Goal: Task Accomplishment & Management: Complete application form

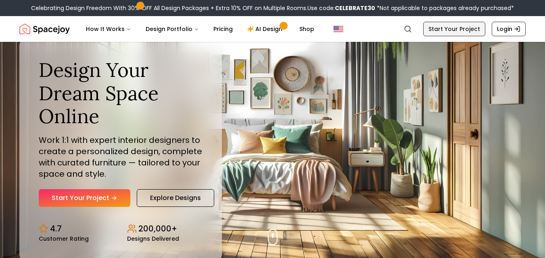
click at [465, 27] on link "Start Your Project" at bounding box center [454, 29] width 62 height 15
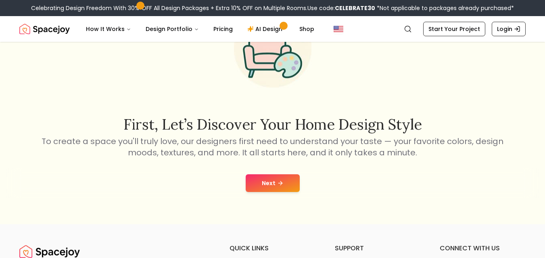
scroll to position [121, 0]
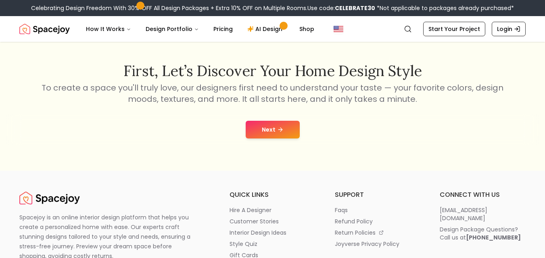
click at [260, 130] on button "Next" at bounding box center [273, 130] width 54 height 18
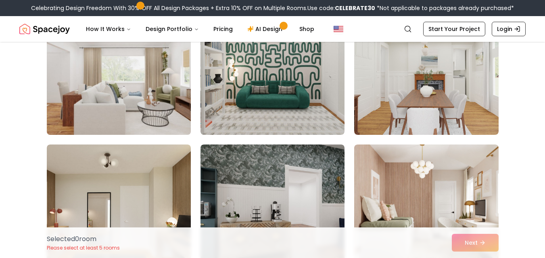
scroll to position [443, 0]
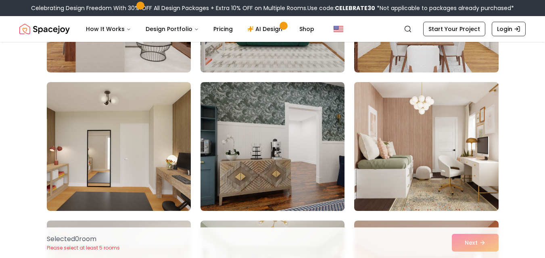
click at [471, 138] on img at bounding box center [425, 146] width 151 height 135
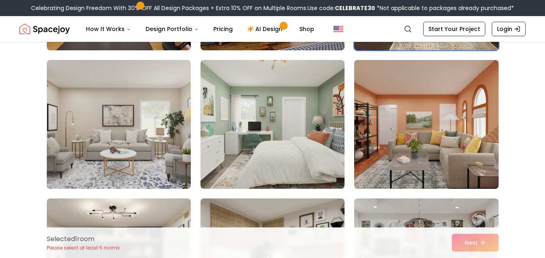
scroll to position [605, 0]
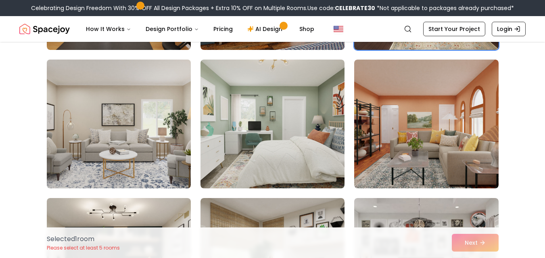
drag, startPoint x: 142, startPoint y: 106, endPoint x: 261, endPoint y: 116, distance: 119.7
click at [142, 106] on img at bounding box center [118, 123] width 151 height 135
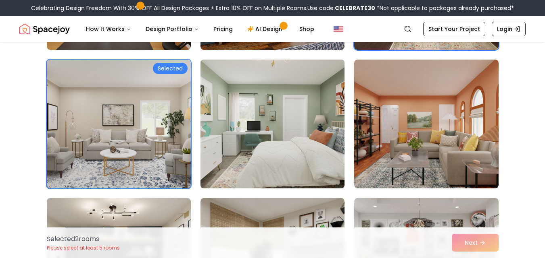
click at [322, 122] on img at bounding box center [272, 123] width 151 height 135
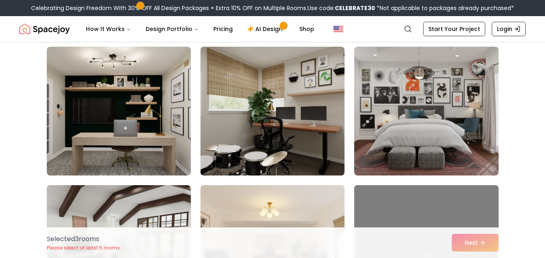
scroll to position [726, 0]
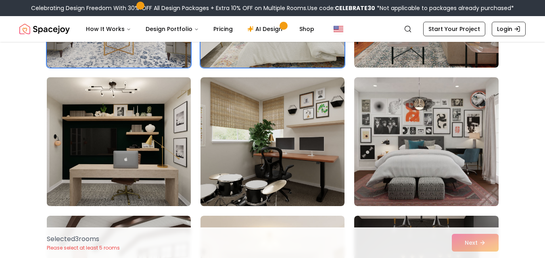
click at [148, 112] on img at bounding box center [118, 141] width 151 height 135
click at [148, 111] on img at bounding box center [118, 141] width 151 height 135
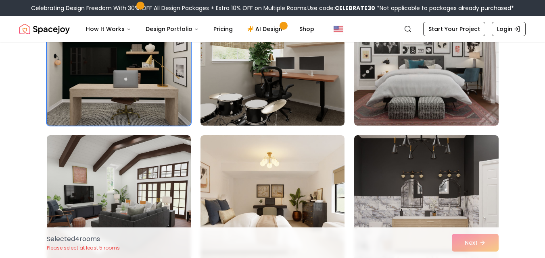
scroll to position [847, 0]
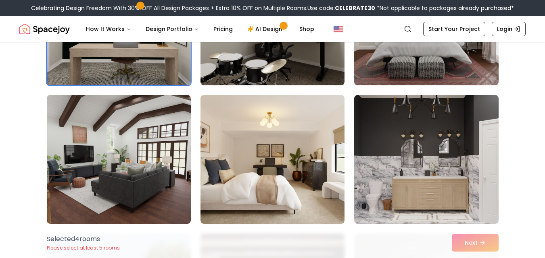
click at [146, 111] on img at bounding box center [119, 159] width 144 height 129
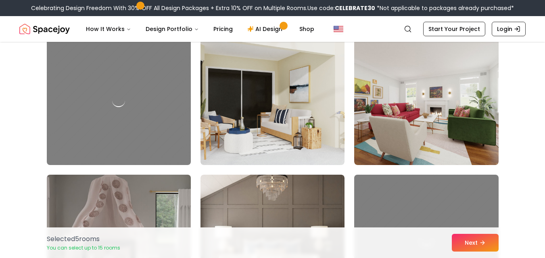
scroll to position [1693, 0]
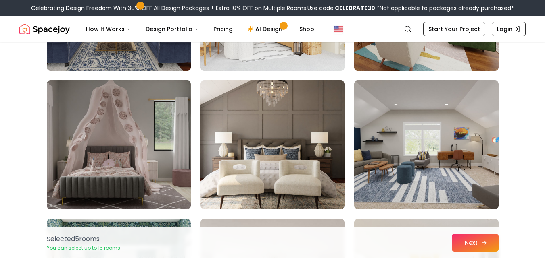
click at [481, 240] on icon at bounding box center [484, 243] width 6 height 6
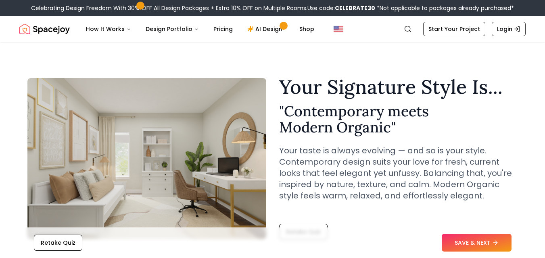
click at [476, 238] on button "SAVE & NEXT" at bounding box center [476, 243] width 70 height 18
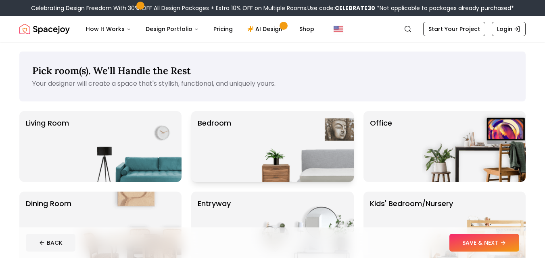
scroll to position [40, 0]
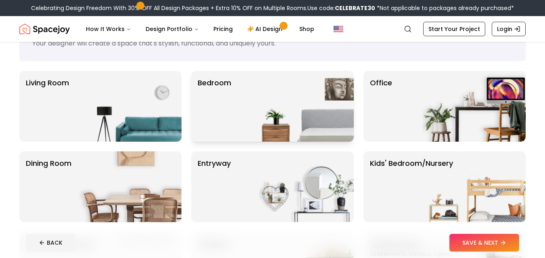
click at [230, 125] on p "Bedroom" at bounding box center [214, 106] width 33 height 58
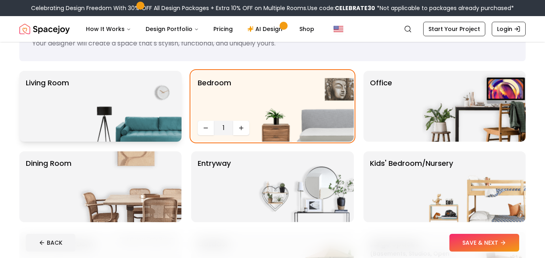
click at [100, 117] on img at bounding box center [129, 106] width 103 height 71
click at [248, 126] on button "Increase quantity" at bounding box center [241, 128] width 16 height 15
click at [207, 125] on icon "Decrease quantity" at bounding box center [205, 128] width 6 height 6
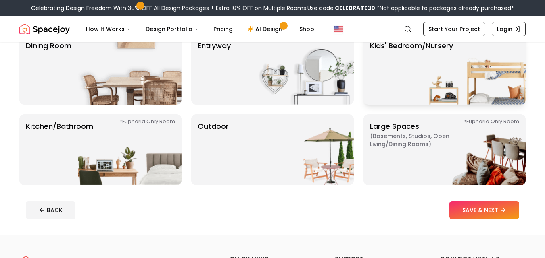
scroll to position [161, 0]
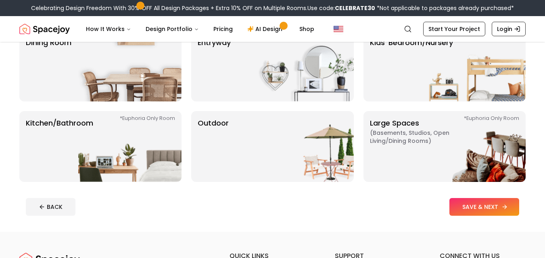
click at [479, 205] on button "SAVE & NEXT" at bounding box center [484, 207] width 70 height 18
click at [479, 205] on div "BACK SAVE & NEXT" at bounding box center [272, 207] width 493 height 18
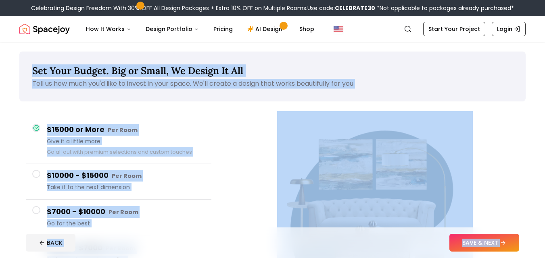
click at [199, 93] on div "Set Your Budget. Big or Small, We Design It All Tell us how much you'd like to …" at bounding box center [272, 77] width 506 height 50
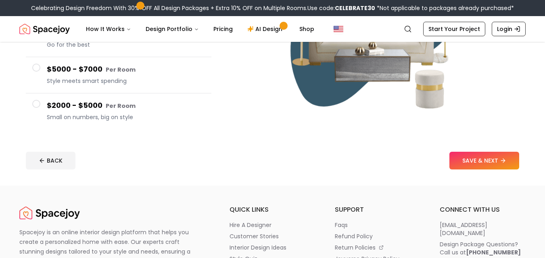
scroll to position [161, 0]
